Goal: Navigation & Orientation: Find specific page/section

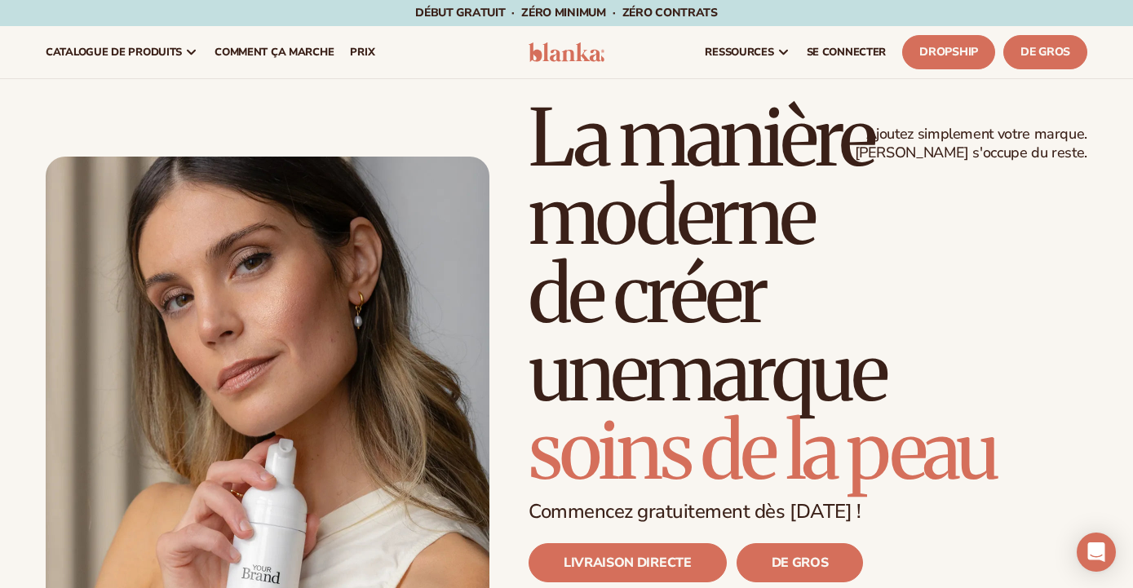
click at [462, 140] on div "Ajoutez simplement votre marque. [PERSON_NAME] s'occupe du reste. beauty,[MEDIC…" at bounding box center [567, 408] width 1042 height 618
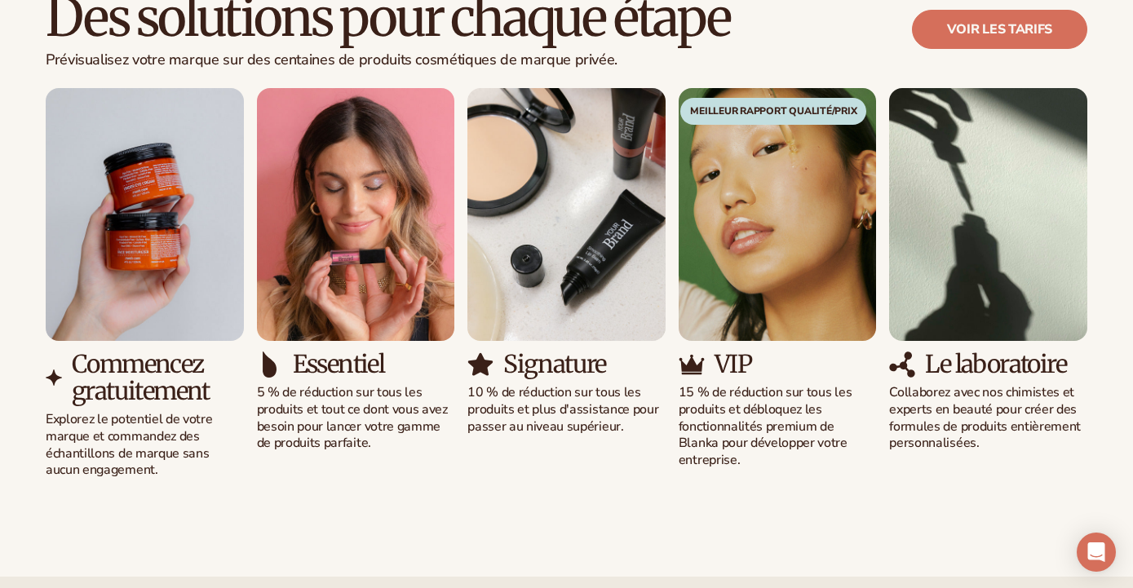
scroll to position [1638, 0]
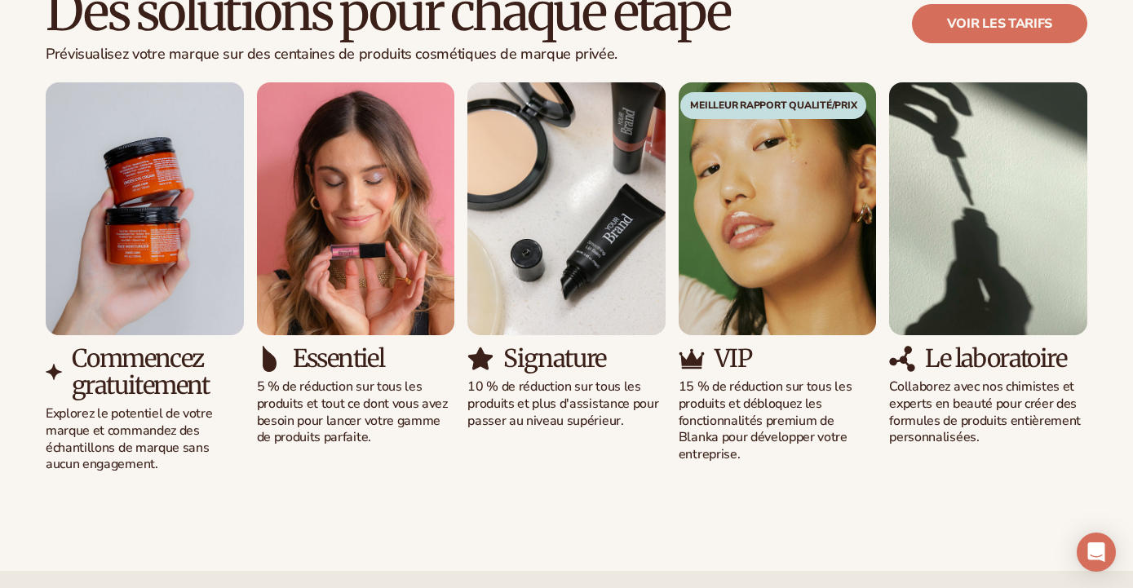
click at [541, 206] on img "3 / 5" at bounding box center [567, 208] width 198 height 253
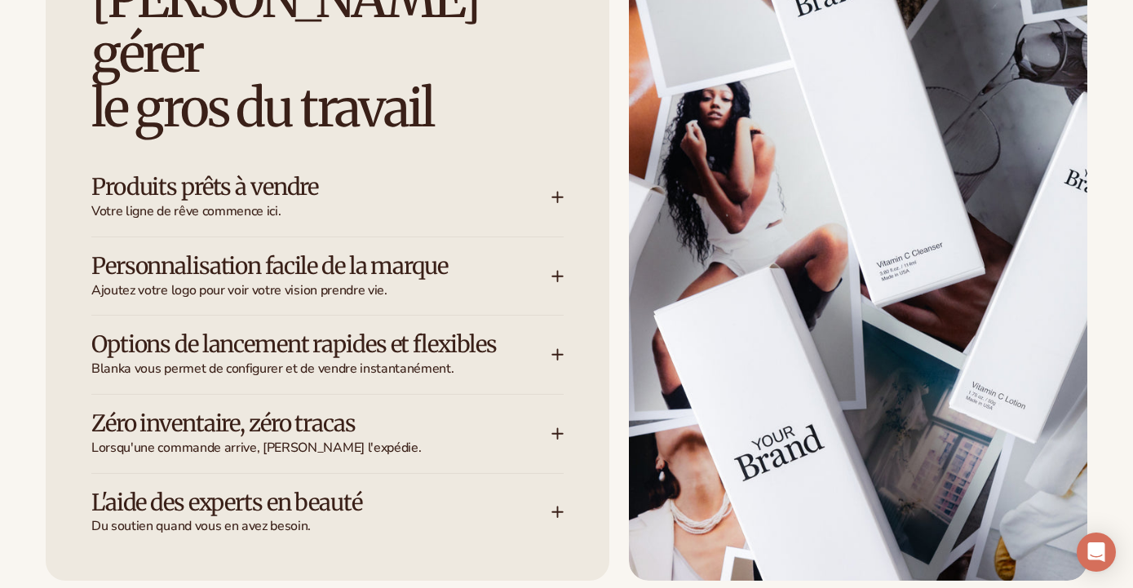
scroll to position [2574, 0]
click at [553, 190] on icon at bounding box center [558, 196] width 13 height 13
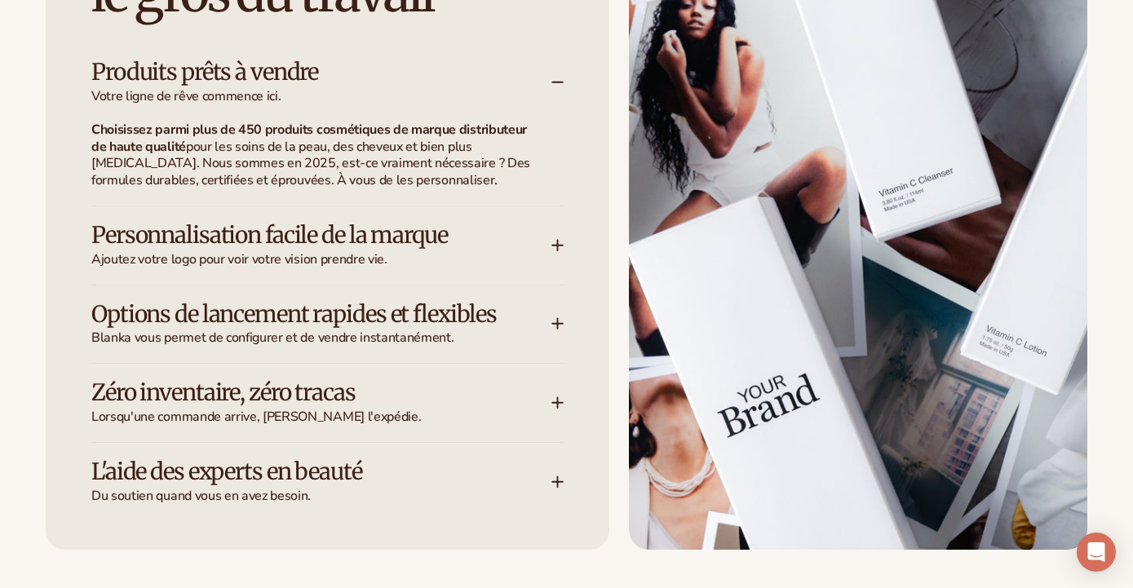
scroll to position [2693, 0]
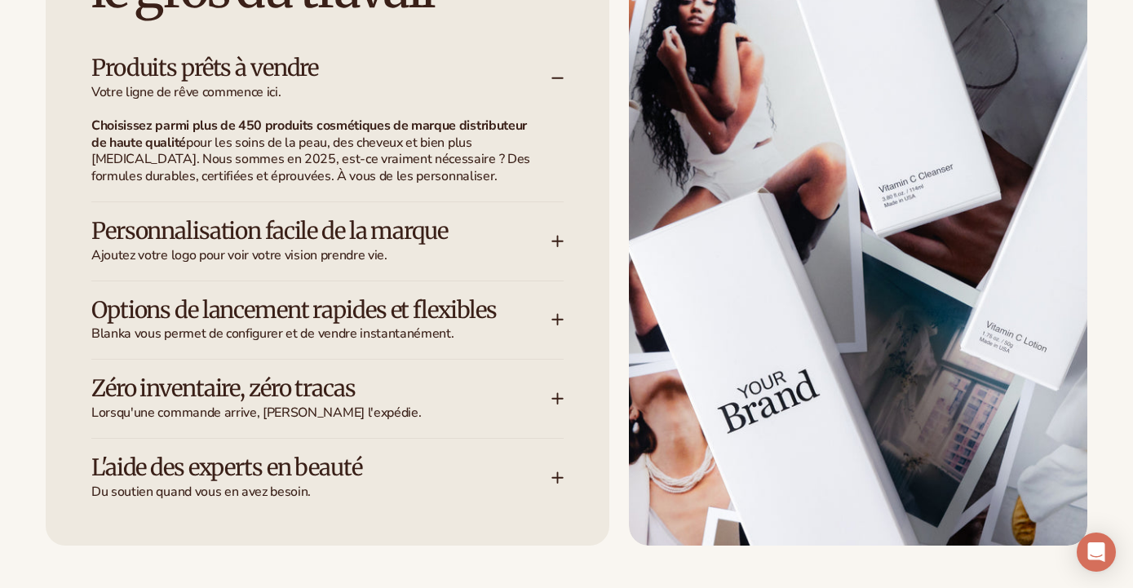
click at [557, 39] on div "Produits prêts à vendre Votre ligne de rêve commence ici." at bounding box center [327, 78] width 472 height 78
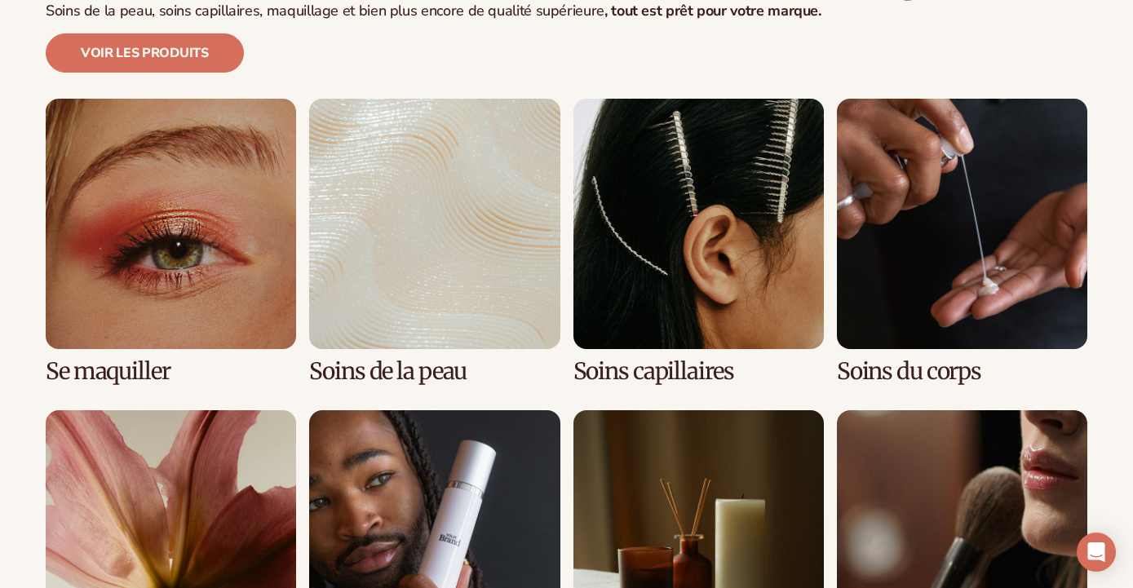
scroll to position [3621, 0]
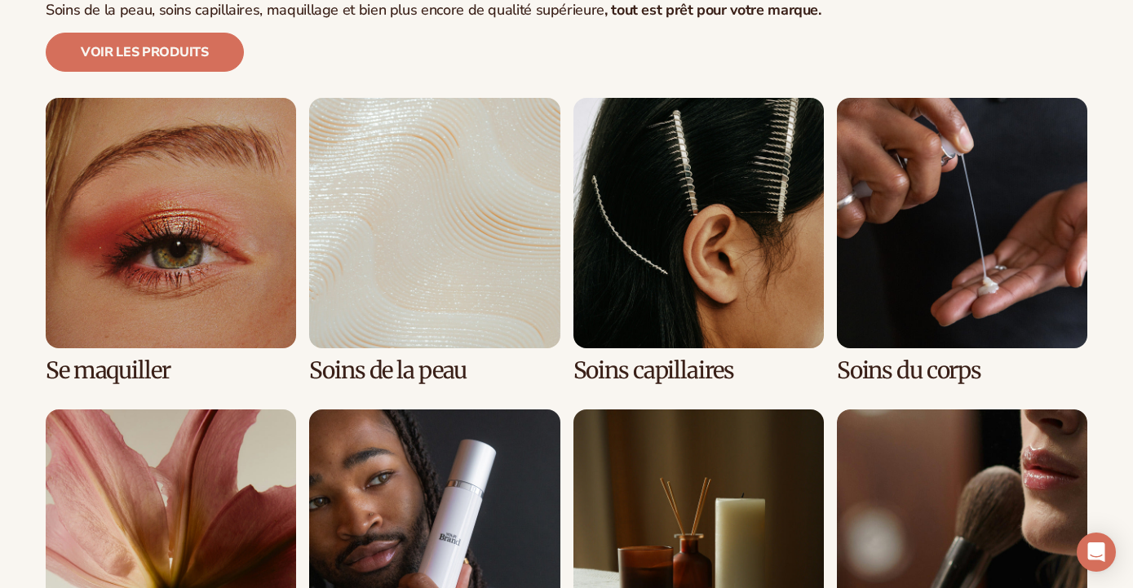
click at [175, 196] on link "1 / 8" at bounding box center [171, 241] width 250 height 286
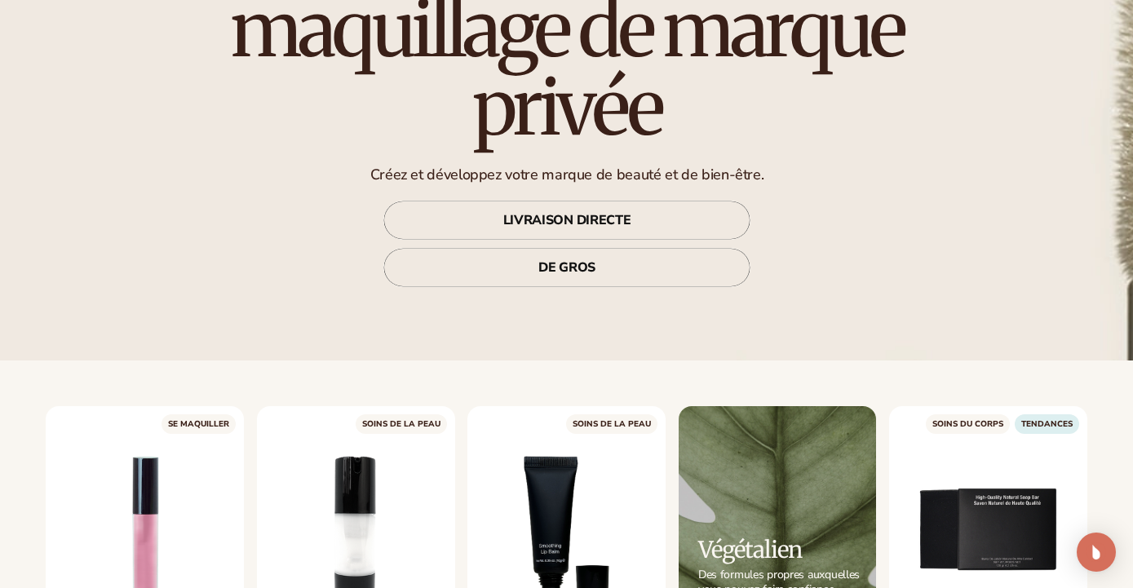
scroll to position [285, 0]
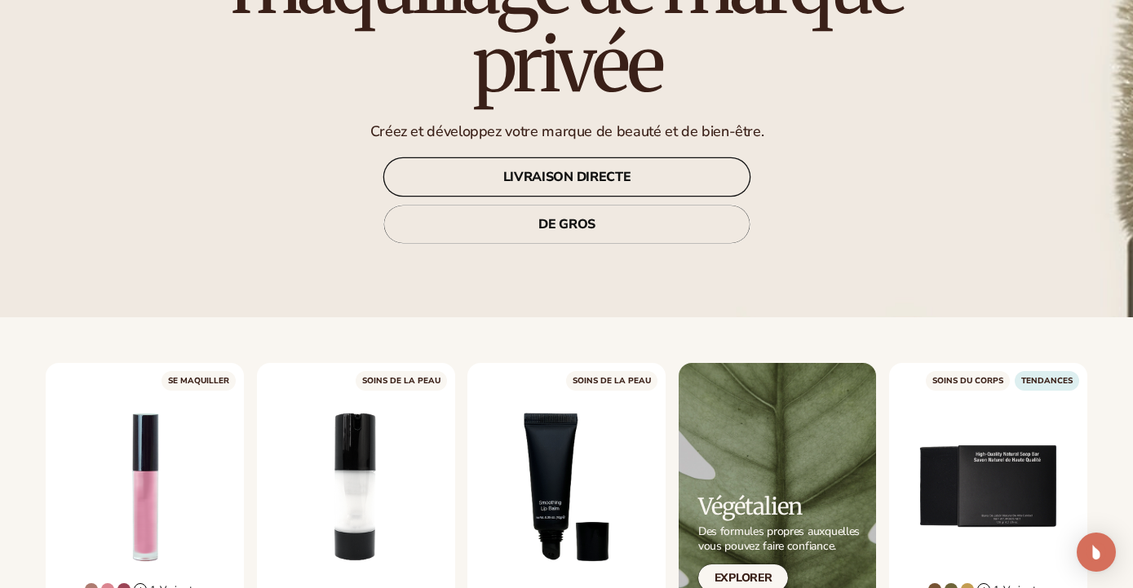
click at [476, 179] on link "LIVRAISON DIRECTE" at bounding box center [566, 176] width 367 height 39
